Goal: Transaction & Acquisition: Subscribe to service/newsletter

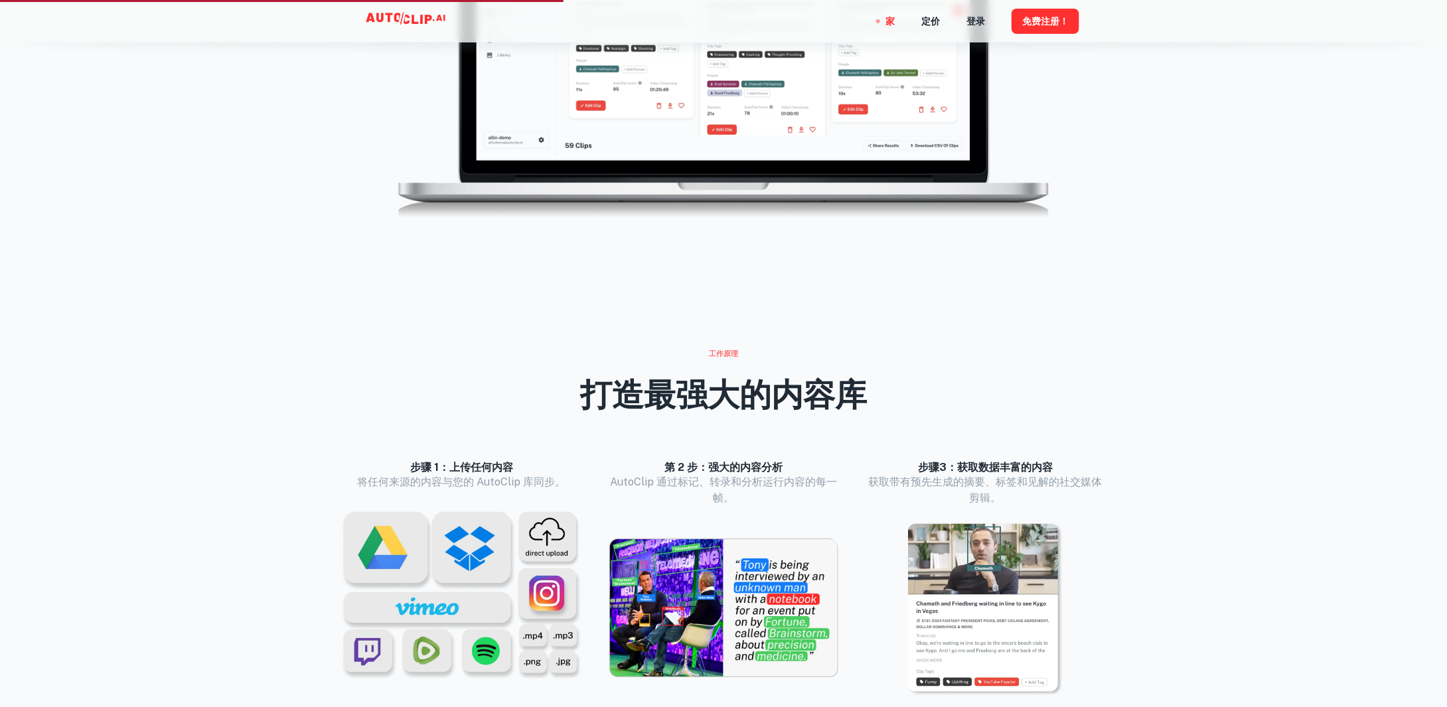
scroll to position [1327, 0]
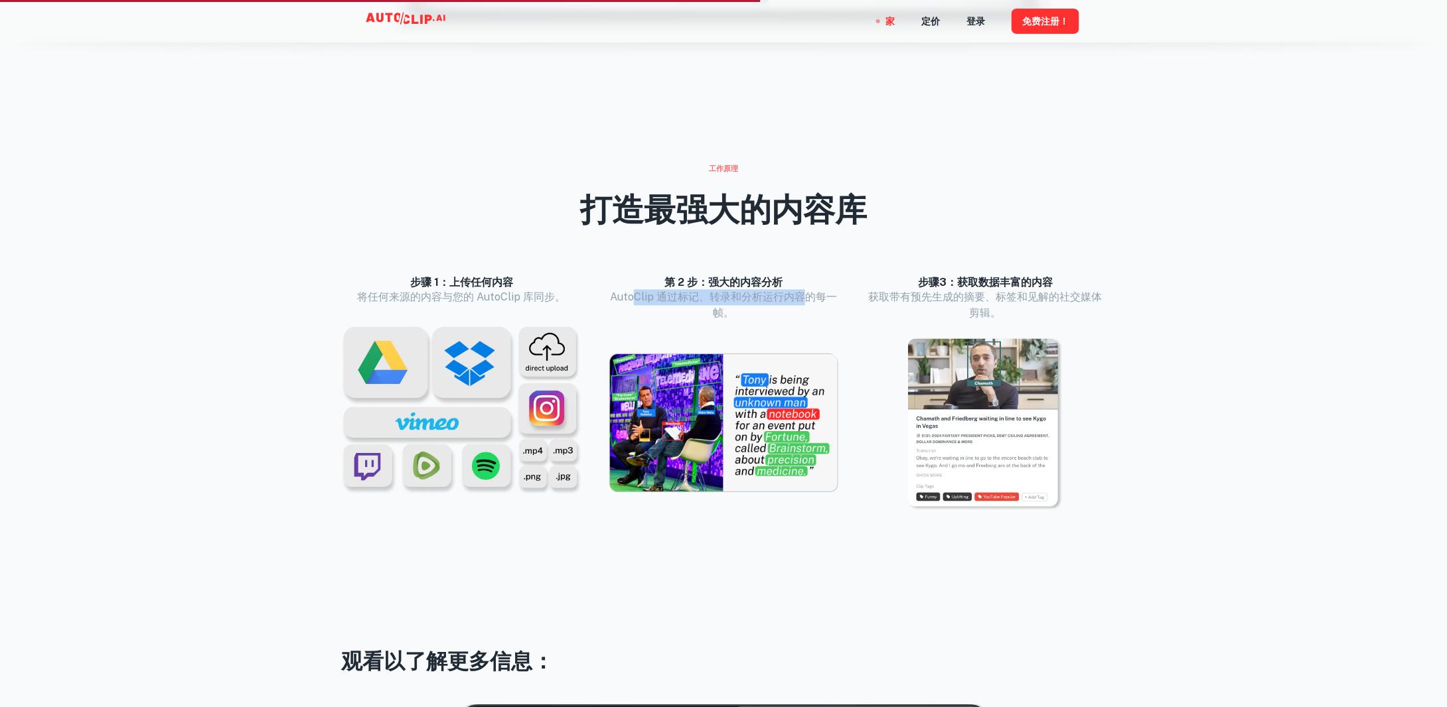
drag, startPoint x: 636, startPoint y: 302, endPoint x: 806, endPoint y: 295, distance: 170.0
click at [806, 295] on font "AutoClip 通过标记、转录和分析运行内容的每一帧。" at bounding box center [723, 305] width 227 height 29
click at [808, 295] on font "AutoClip 通过标记、转录和分析运行内容的每一帧。" at bounding box center [723, 305] width 227 height 29
drag, startPoint x: 920, startPoint y: 292, endPoint x: 1075, endPoint y: 294, distance: 155.3
click at [1075, 294] on font "获取带有预先生成的摘要、标签和见解的社交媒体剪辑。" at bounding box center [986, 305] width 234 height 29
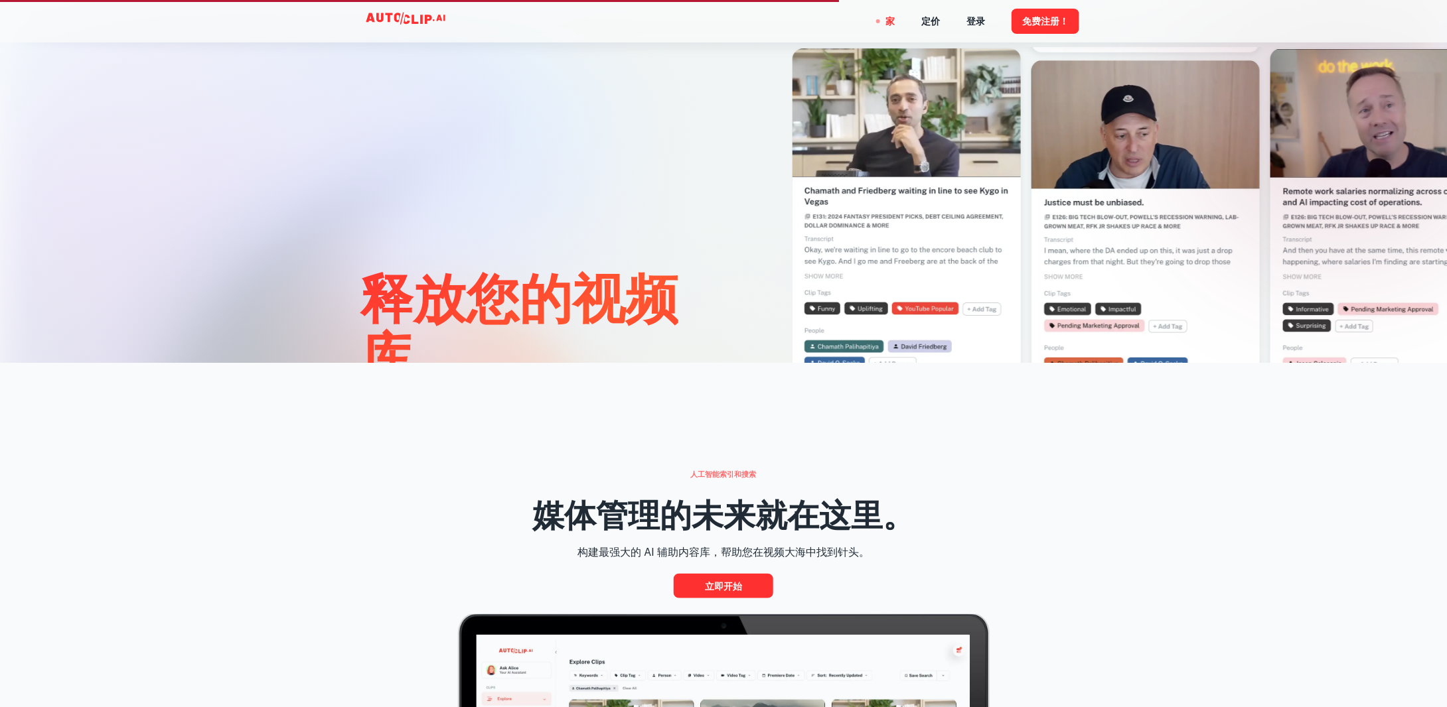
scroll to position [0, 0]
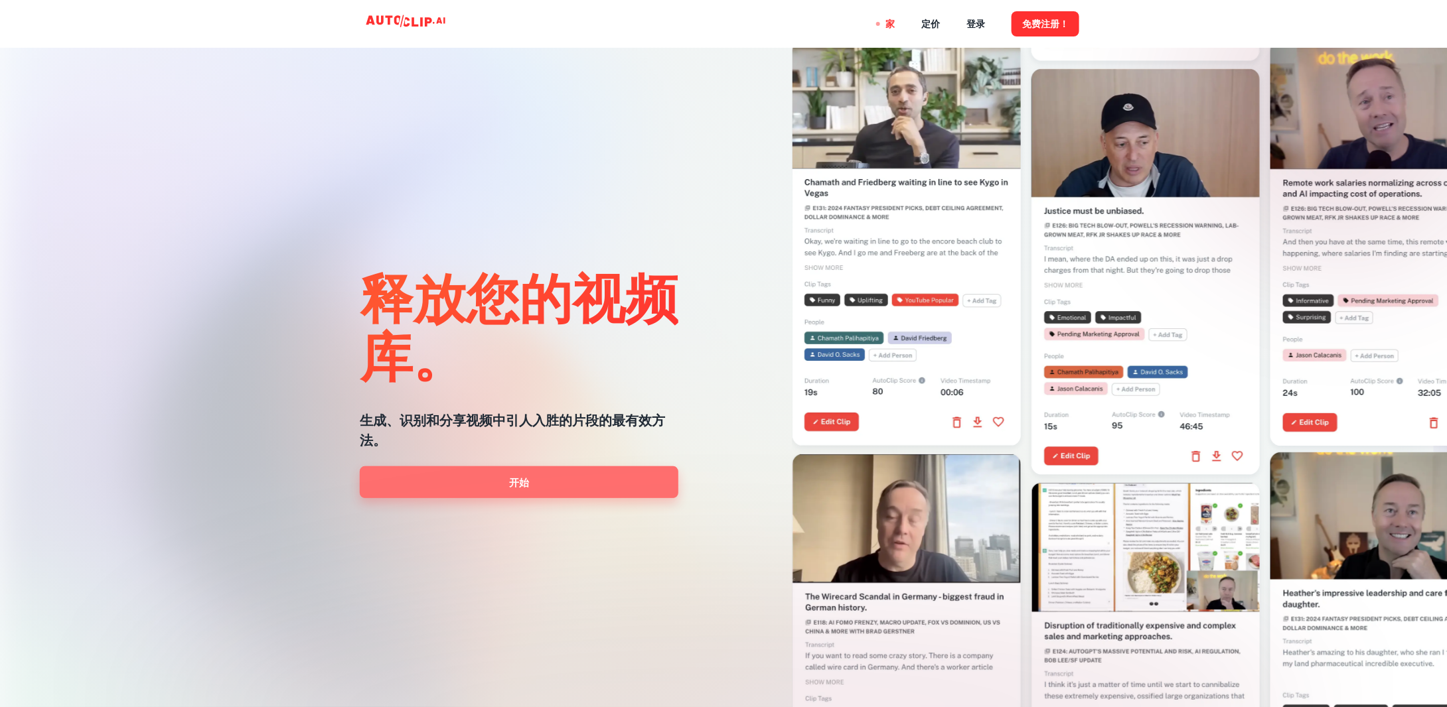
click at [508, 487] on link "开始" at bounding box center [519, 483] width 319 height 32
